Goal: Task Accomplishment & Management: Use online tool/utility

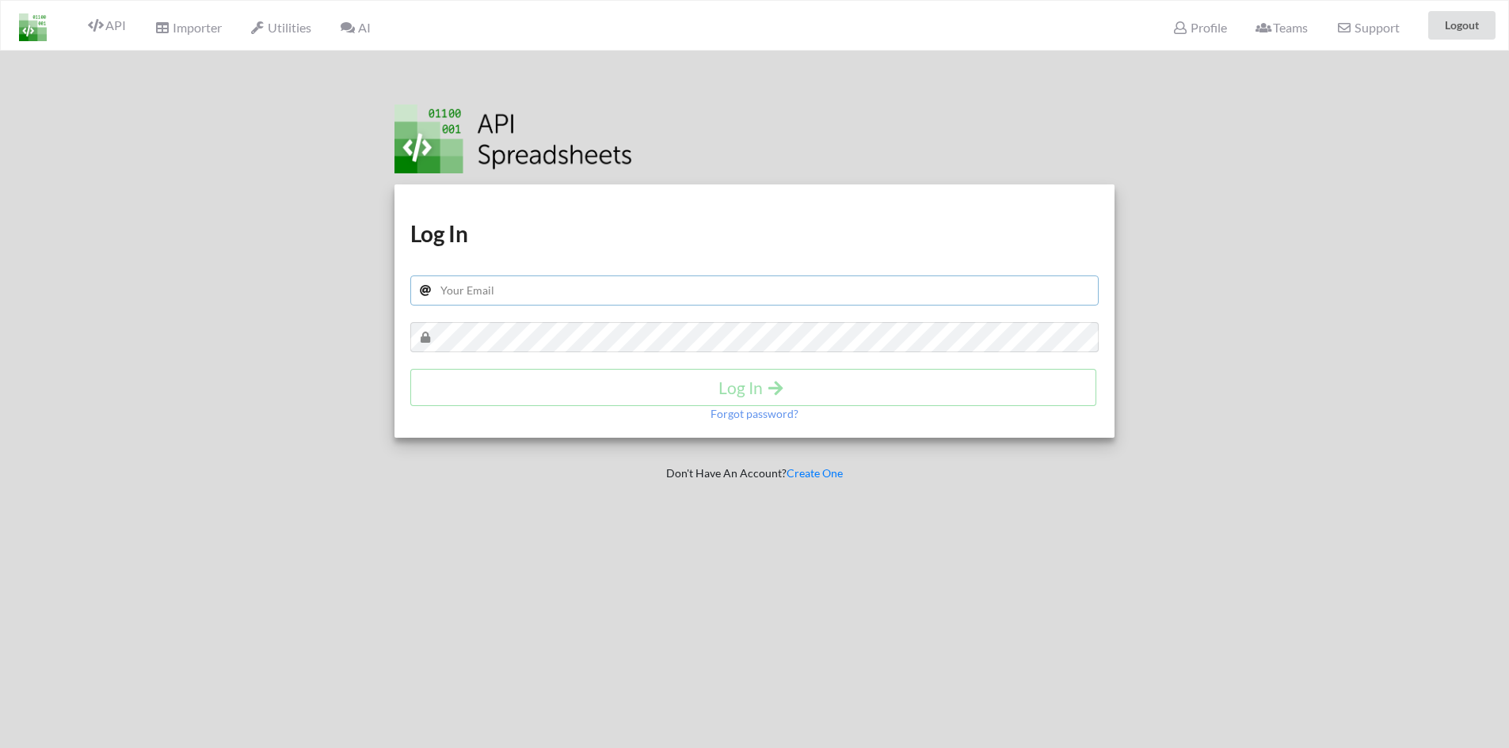
click at [563, 291] on input "text" at bounding box center [754, 291] width 689 height 30
type input "[EMAIL_ADDRESS][DOMAIN_NAME]"
click at [531, 390] on h4 "Log In" at bounding box center [753, 388] width 653 height 20
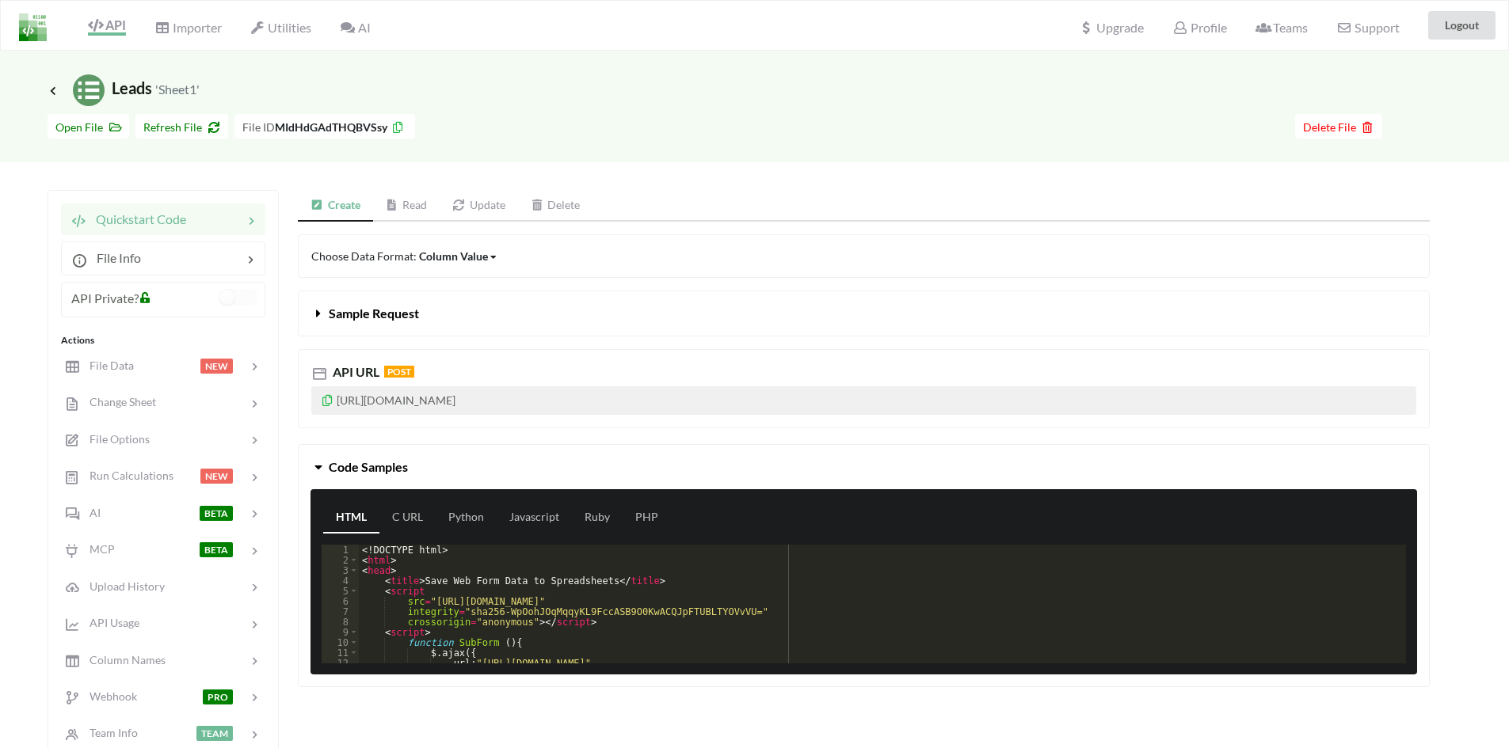
click at [392, 211] on link "Read" at bounding box center [406, 206] width 67 height 32
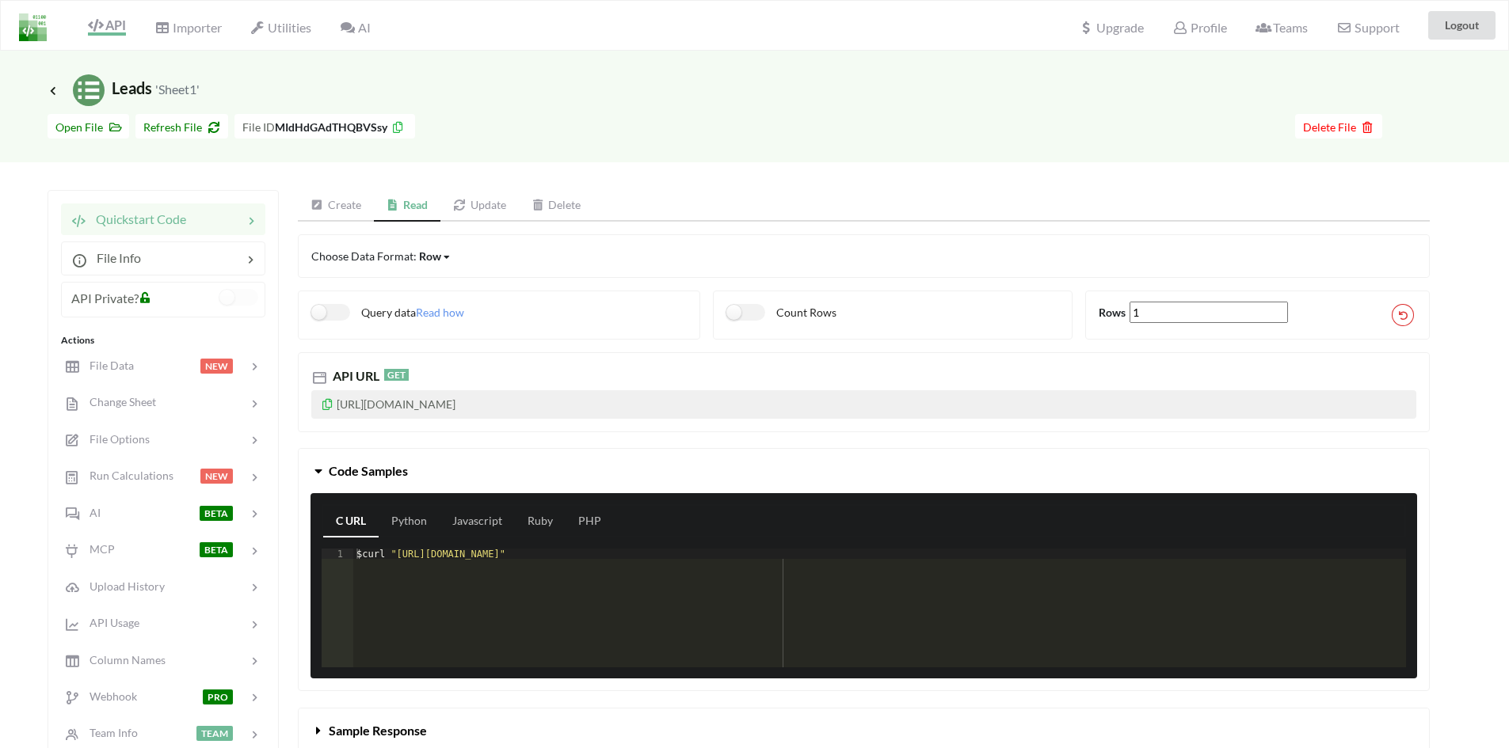
click at [476, 205] on link "Update" at bounding box center [479, 206] width 78 height 32
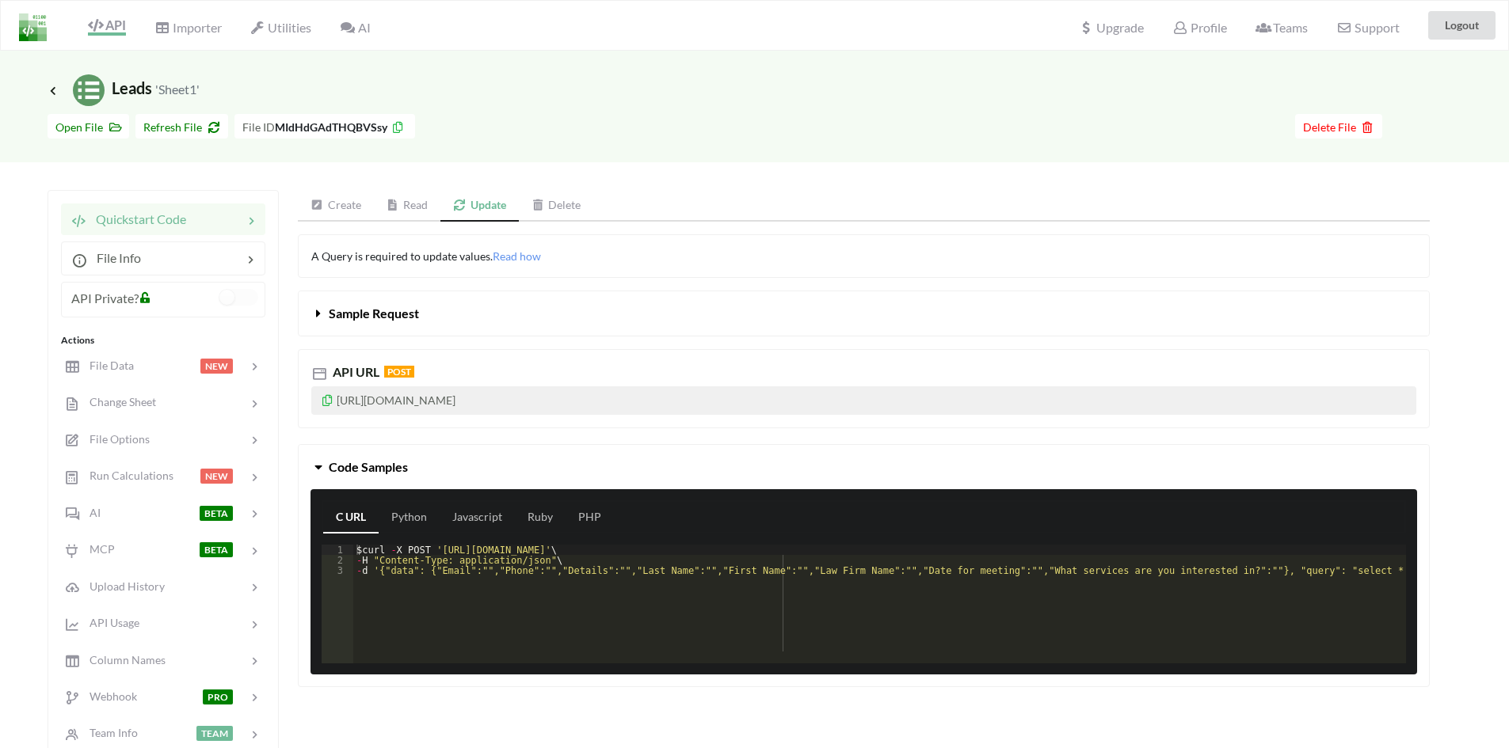
click at [416, 207] on link "Read" at bounding box center [407, 206] width 67 height 32
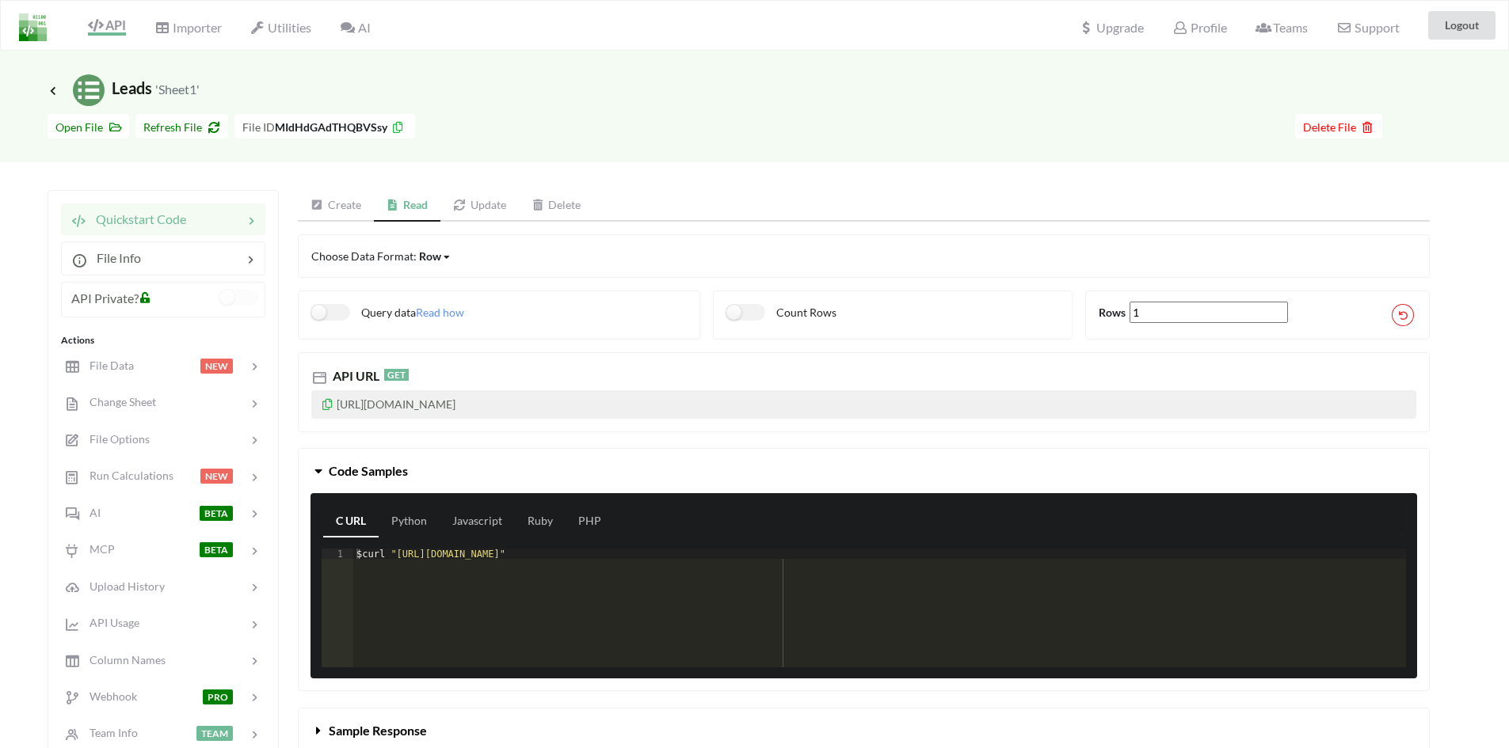
click at [325, 198] on link "Create" at bounding box center [336, 206] width 76 height 32
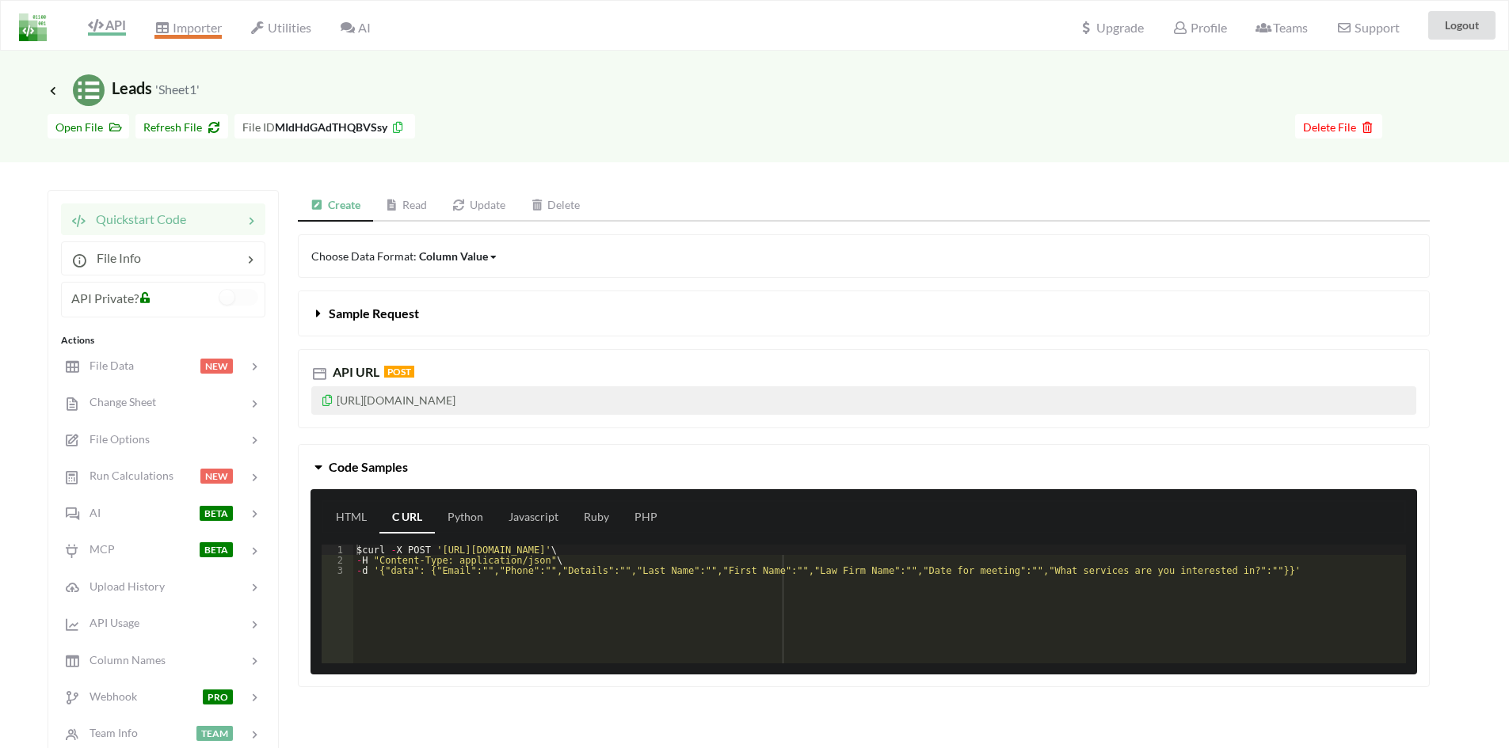
click at [171, 32] on span "Importer" at bounding box center [187, 29] width 67 height 19
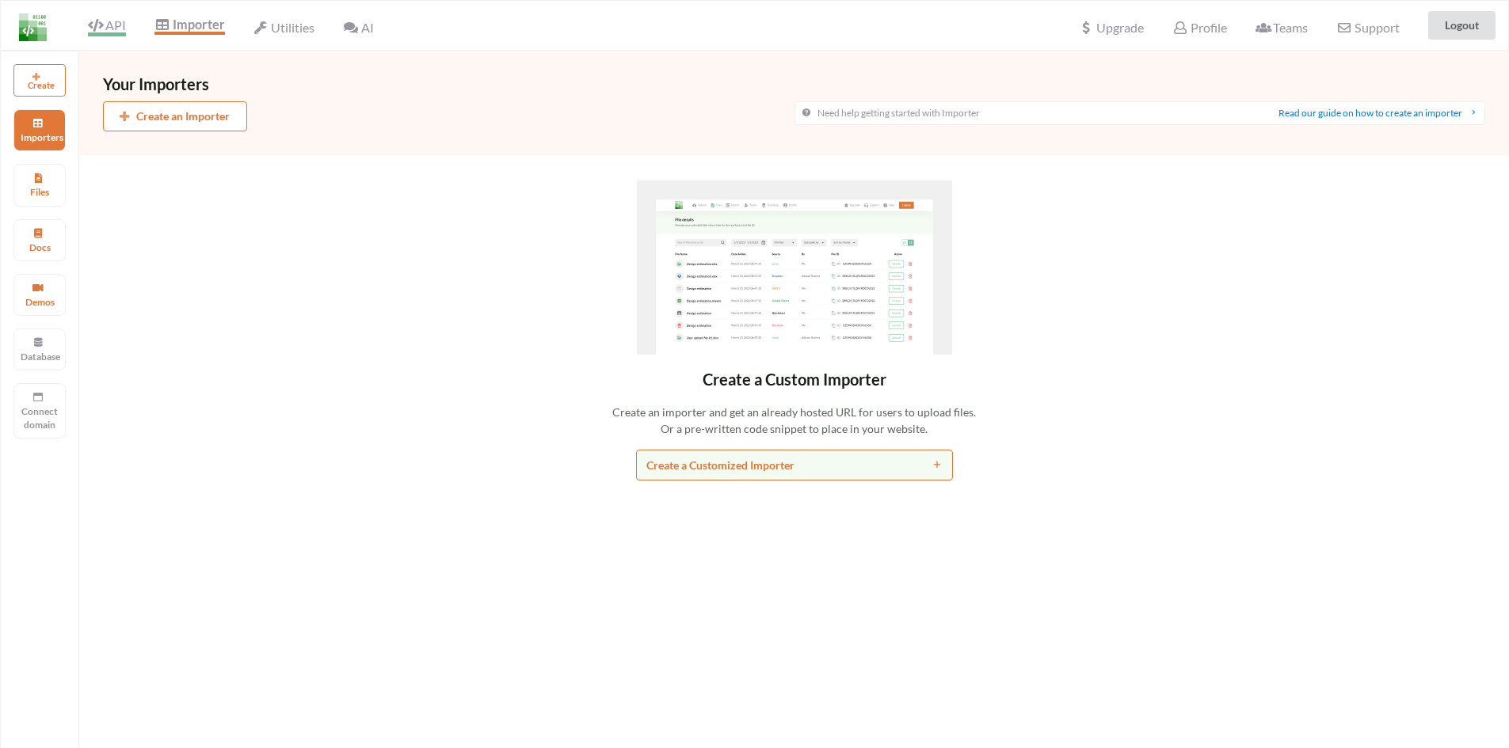
click at [118, 28] on span "API" at bounding box center [107, 26] width 38 height 19
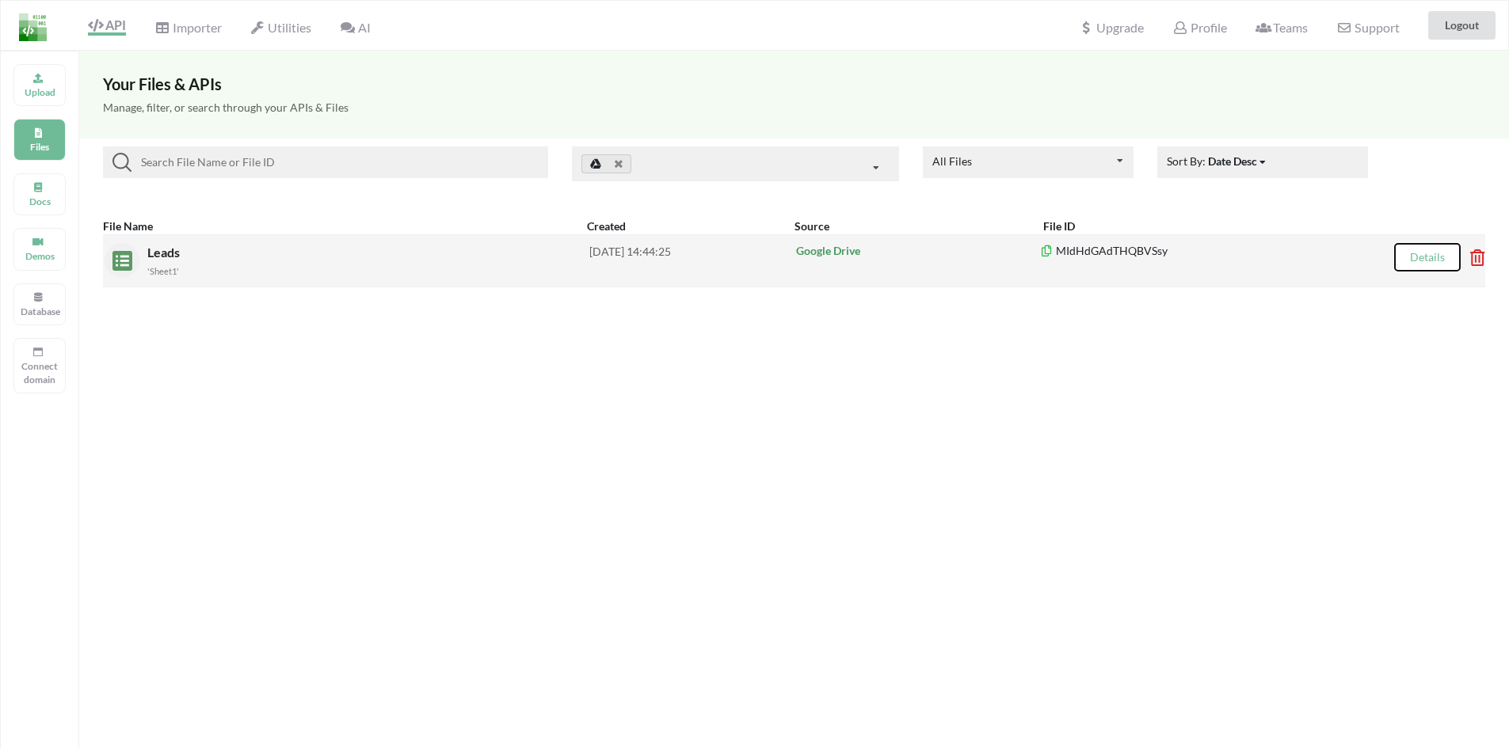
click at [1408, 264] on button "Details" at bounding box center [1427, 257] width 67 height 29
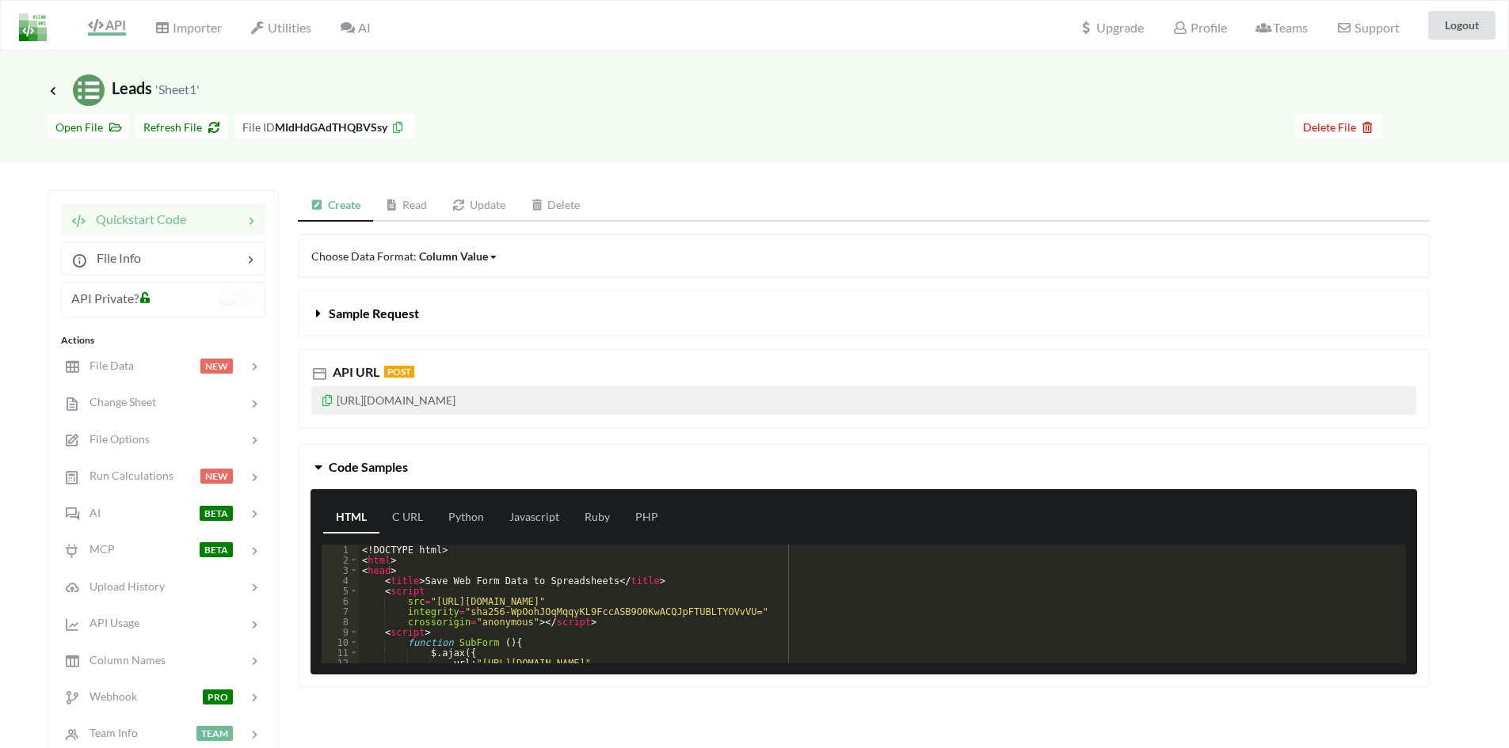
click at [611, 405] on p "https://api.apispreadsheets.com/data/MIdHdGAdTHQBVSsy/" at bounding box center [863, 400] width 1105 height 29
copy p "https://api.apispreadsheets.com/data/MIdHdGAdTHQBVSsy/"
